Goal: Browse casually

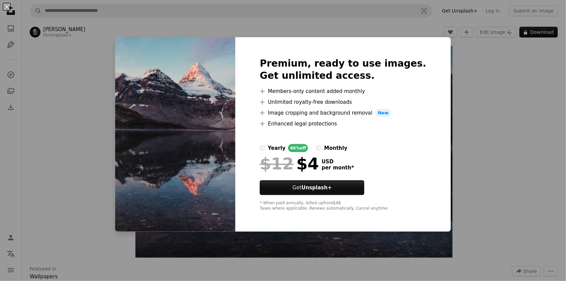
click at [501, 97] on div "An X shape Premium, ready to use images. Get unlimited access. A plus sign Memb…" at bounding box center [283, 140] width 566 height 281
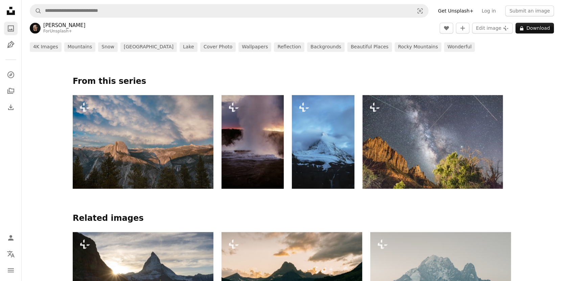
scroll to position [338, 0]
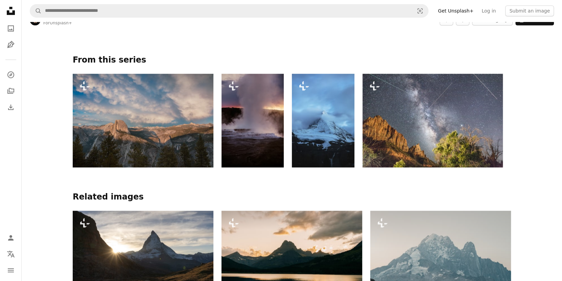
click at [114, 118] on img at bounding box center [143, 121] width 141 height 94
